Goal: Find specific page/section: Find specific page/section

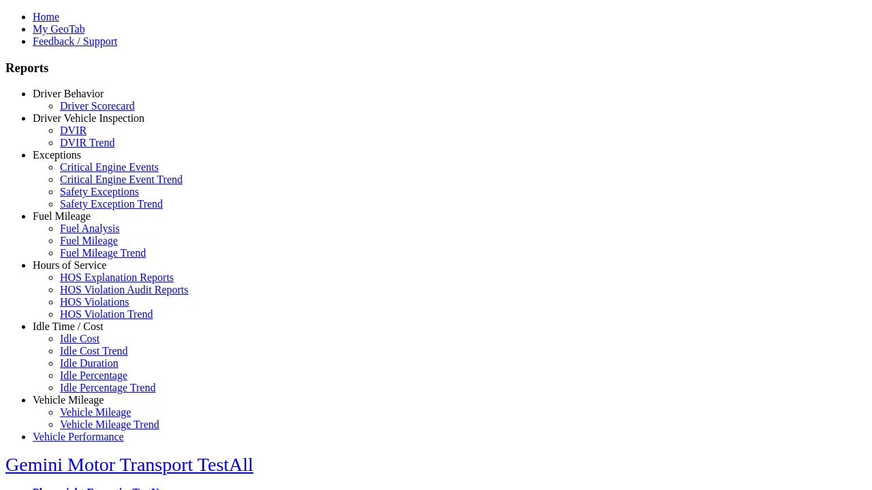
click at [78, 271] on link "Hours of Service" at bounding box center [70, 265] width 74 height 12
click at [89, 320] on link "HOS Violation Trend" at bounding box center [106, 314] width 93 height 12
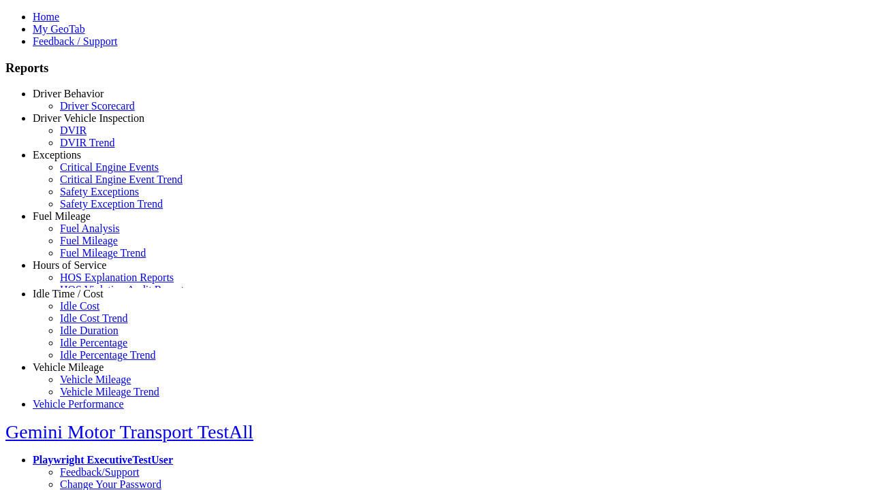
select select "**********"
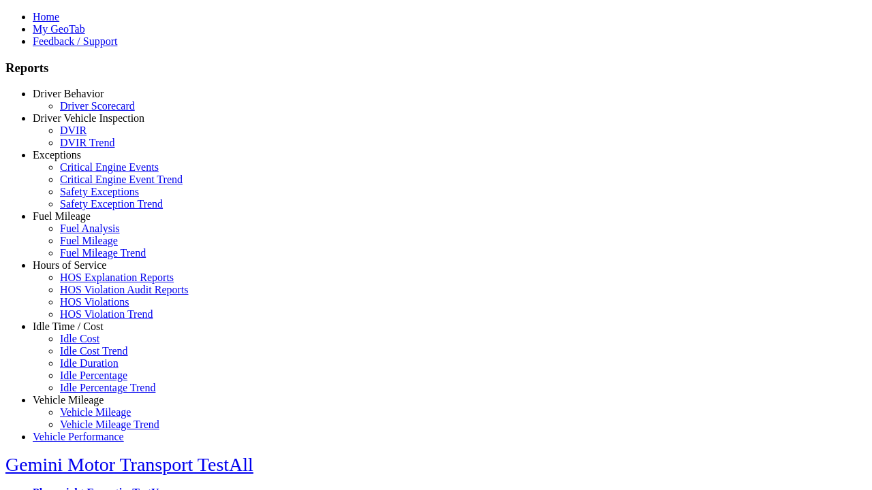
type input "**********"
